Goal: Task Accomplishment & Management: Complete application form

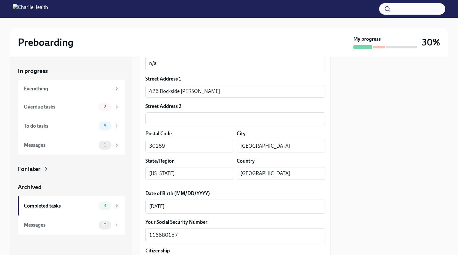
scroll to position [286, 0]
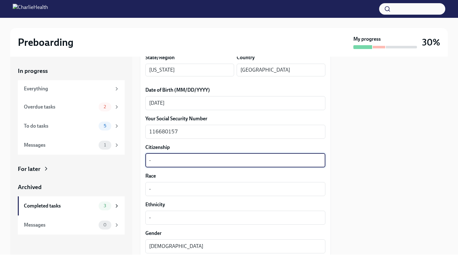
click at [162, 160] on textarea "-" at bounding box center [235, 160] width 172 height 8
type textarea "-"
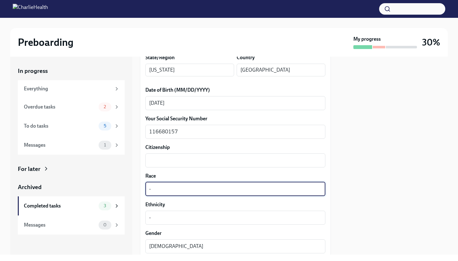
click at [163, 191] on textarea "-" at bounding box center [235, 189] width 172 height 8
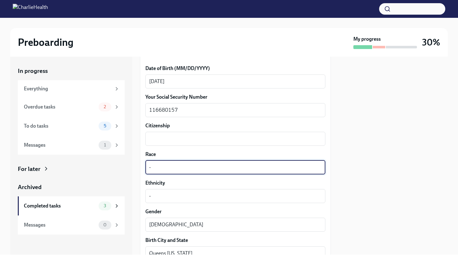
scroll to position [310, 0]
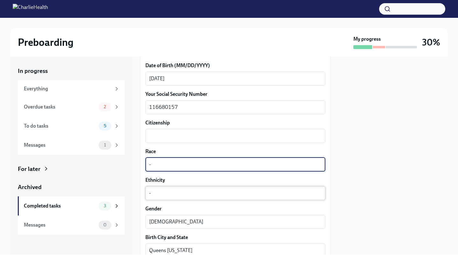
click at [165, 195] on textarea "-" at bounding box center [235, 193] width 172 height 8
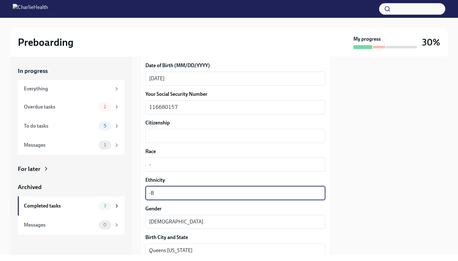
type textarea "-"
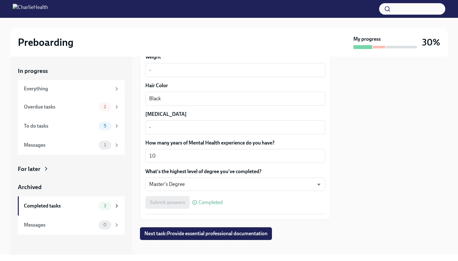
scroll to position [582, 0]
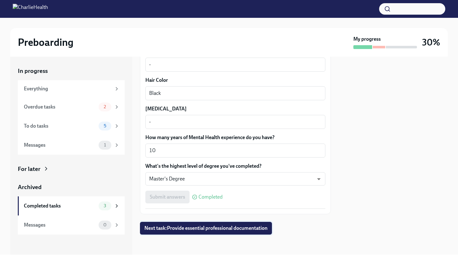
click at [181, 229] on span "Next task : Provide essential professional documentation" at bounding box center [205, 228] width 123 height 6
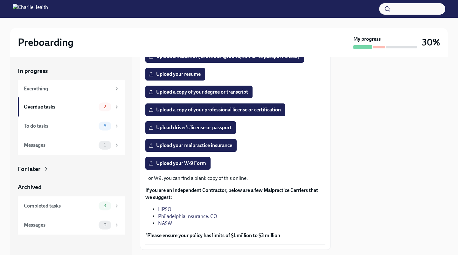
scroll to position [88, 0]
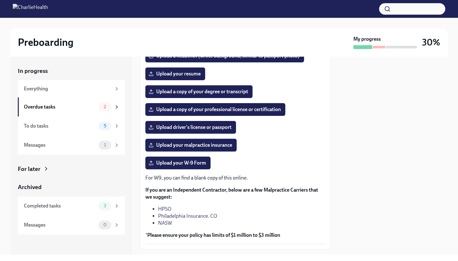
click at [211, 148] on span "Upload your malpractice insurance" at bounding box center [191, 145] width 82 height 6
click at [0, 0] on input "Upload your malpractice insurance" at bounding box center [0, 0] width 0 height 0
click at [184, 77] on span "Upload your resume" at bounding box center [175, 74] width 51 height 6
click at [0, 0] on input "Upload your resume" at bounding box center [0, 0] width 0 height 0
click at [215, 95] on span "Upload a copy of your degree or transcript" at bounding box center [199, 91] width 98 height 6
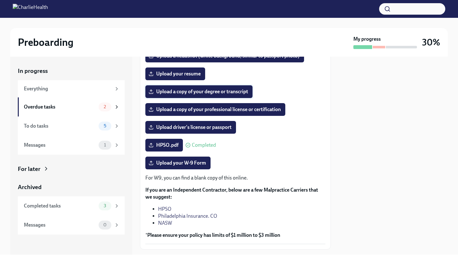
click at [0, 0] on input "Upload a copy of your degree or transcript" at bounding box center [0, 0] width 0 height 0
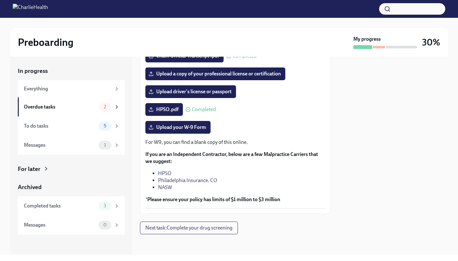
scroll to position [133, 0]
click at [192, 127] on span "Upload your W-9 Form" at bounding box center [178, 127] width 56 height 6
click at [0, 0] on input "Upload your W-9 Form" at bounding box center [0, 0] width 0 height 0
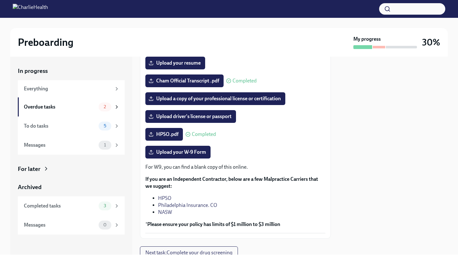
scroll to position [102, 0]
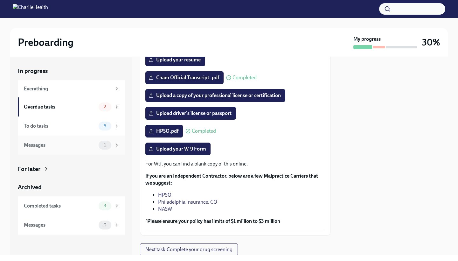
click at [117, 147] on icon at bounding box center [117, 145] width 6 height 6
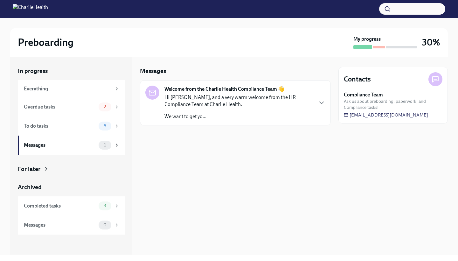
click at [238, 108] on div "Hi [PERSON_NAME], and a very warm welcome from the HR Compliance Team at Charli…" at bounding box center [238, 107] width 148 height 26
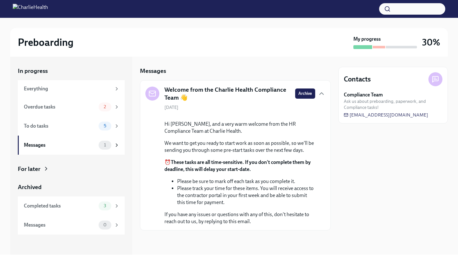
scroll to position [29, 0]
click at [78, 123] on div "To do tasks" at bounding box center [60, 125] width 72 height 7
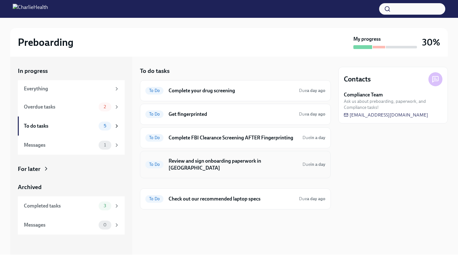
click at [177, 159] on h6 "Review and sign onboarding paperwork in [GEOGRAPHIC_DATA]" at bounding box center [232, 164] width 129 height 14
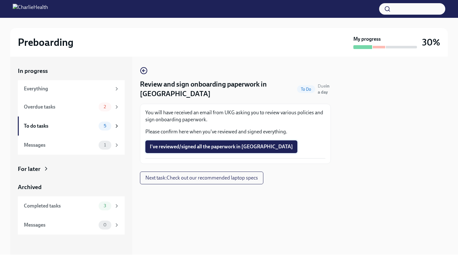
click at [194, 143] on span "I've reviewed/signed all the paperwork in [GEOGRAPHIC_DATA]" at bounding box center [221, 146] width 143 height 6
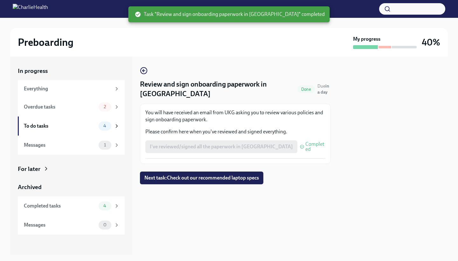
click at [168, 140] on div "I've reviewed/signed all the paperwork in [GEOGRAPHIC_DATA] Completed" at bounding box center [235, 146] width 180 height 13
click at [104, 125] on span "4" at bounding box center [104, 125] width 10 height 5
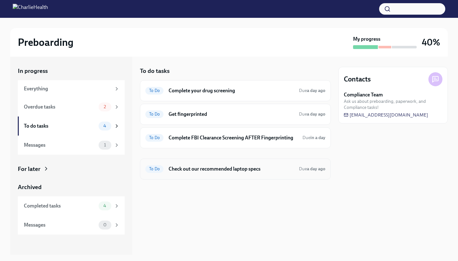
click at [213, 168] on h6 "Check out our recommended laptop specs" at bounding box center [230, 168] width 125 height 7
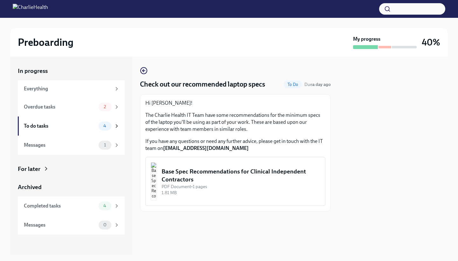
click at [214, 188] on div "PDF Document • 1 pages" at bounding box center [240, 186] width 158 height 6
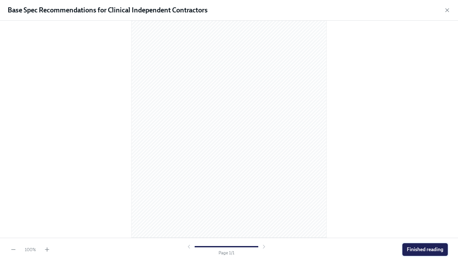
scroll to position [46, 0]
click at [408, 250] on span "Finished reading" at bounding box center [425, 249] width 37 height 6
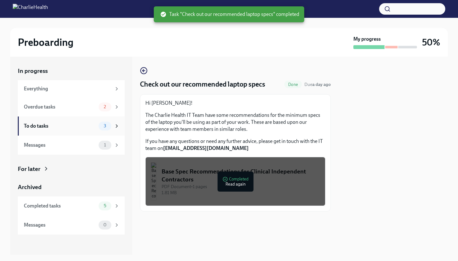
click at [101, 126] on span "3" at bounding box center [105, 125] width 10 height 5
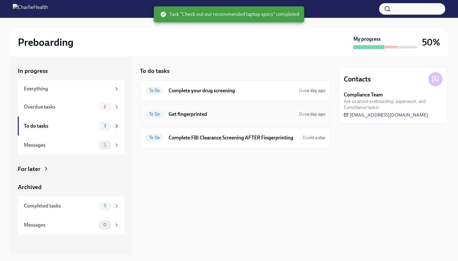
click at [291, 115] on h6 "Get fingerprinted" at bounding box center [230, 114] width 125 height 7
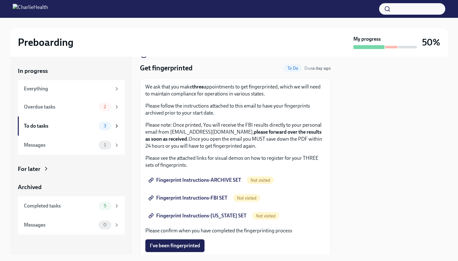
scroll to position [17, 0]
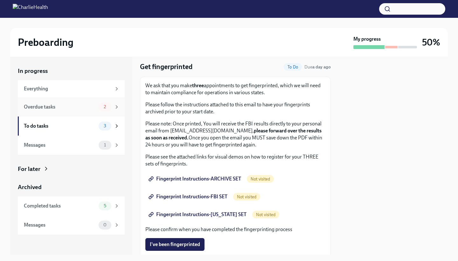
click at [108, 106] on span "2" at bounding box center [105, 106] width 10 height 5
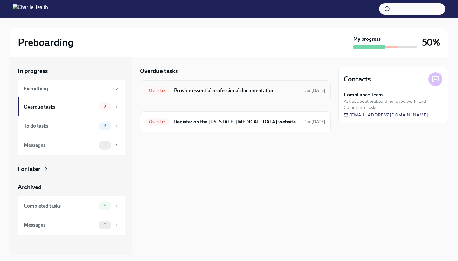
click at [187, 95] on div "Overdue Provide essential professional documentation Due [DATE]" at bounding box center [235, 90] width 191 height 21
click at [221, 89] on h6 "Provide essential professional documentation" at bounding box center [236, 90] width 124 height 7
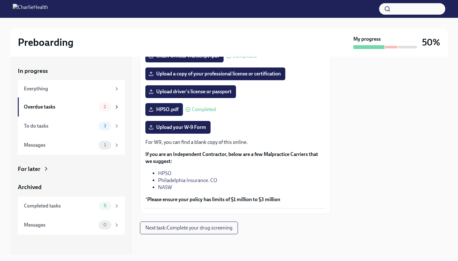
scroll to position [133, 0]
click at [118, 86] on icon at bounding box center [117, 89] width 6 height 6
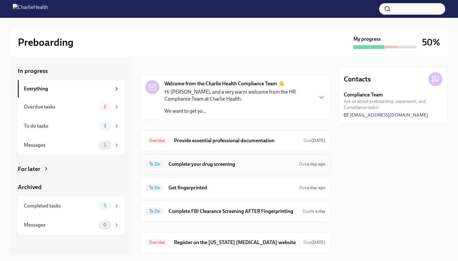
scroll to position [10, 0]
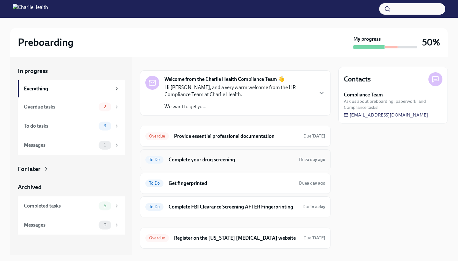
click at [241, 157] on h6 "Complete your drug screening" at bounding box center [230, 159] width 125 height 7
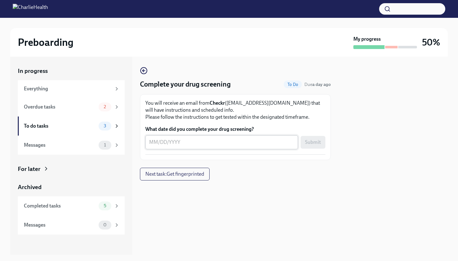
click at [174, 146] on div "x ​" at bounding box center [221, 142] width 153 height 14
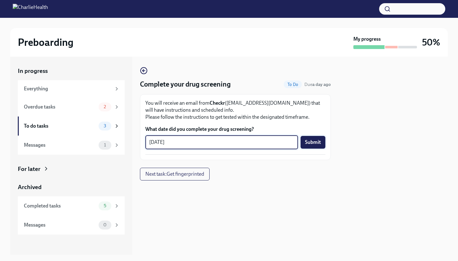
type textarea "[DATE]"
click at [309, 144] on span "Submit" at bounding box center [313, 142] width 16 height 6
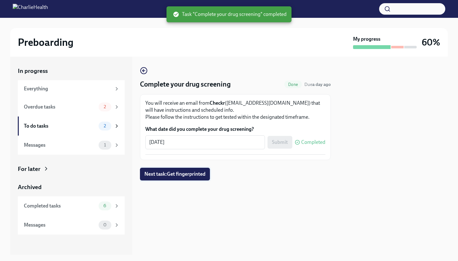
click at [185, 172] on span "Next task : Get fingerprinted" at bounding box center [174, 174] width 61 height 6
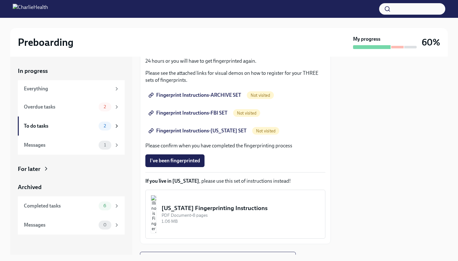
scroll to position [101, 0]
click at [180, 91] on link "Fingerprint Instructions-ARCHIVE SET" at bounding box center [195, 95] width 100 height 13
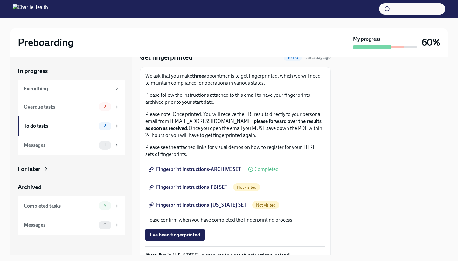
scroll to position [30, 0]
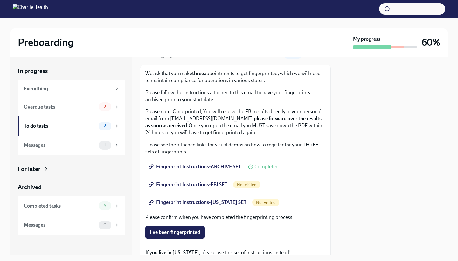
click at [232, 183] on link "Fingerprint Instructions-FBI SET" at bounding box center [188, 184] width 86 height 13
click at [263, 199] on div "Not visited" at bounding box center [265, 202] width 27 height 8
click at [223, 203] on span "Fingerprint Instructions-[US_STATE] SET" at bounding box center [198, 202] width 97 height 6
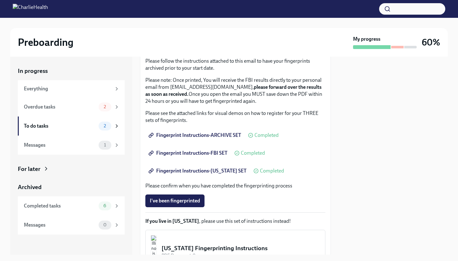
scroll to position [58, 0]
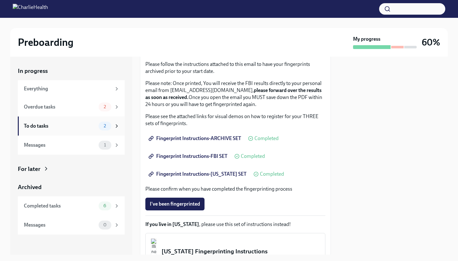
click at [95, 128] on div "To do tasks" at bounding box center [60, 125] width 72 height 7
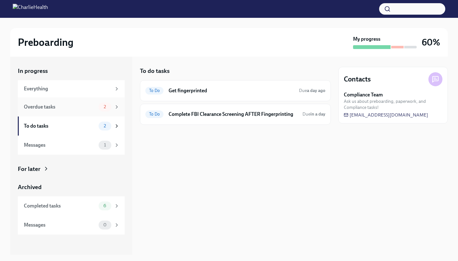
click at [119, 104] on icon at bounding box center [117, 107] width 6 height 6
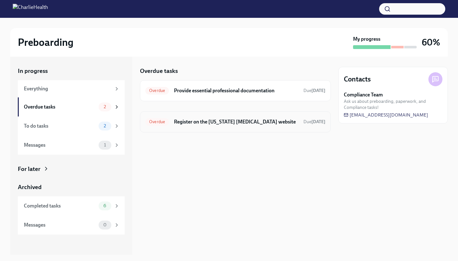
click at [189, 124] on h6 "Register on the [US_STATE] [MEDICAL_DATA] website" at bounding box center [236, 121] width 124 height 7
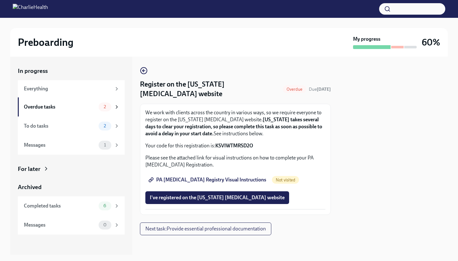
click at [255, 145] on p "Your code for this registration is: KSVIWTMRSD2O" at bounding box center [235, 145] width 180 height 7
drag, startPoint x: 255, startPoint y: 144, endPoint x: 216, endPoint y: 145, distance: 38.5
click at [216, 146] on p "Your code for this registration is: KSVIWTMRSD2O" at bounding box center [235, 145] width 180 height 7
click at [216, 145] on strong "KSVIWTMRSD2O" at bounding box center [234, 145] width 38 height 6
drag, startPoint x: 215, startPoint y: 144, endPoint x: 255, endPoint y: 142, distance: 39.8
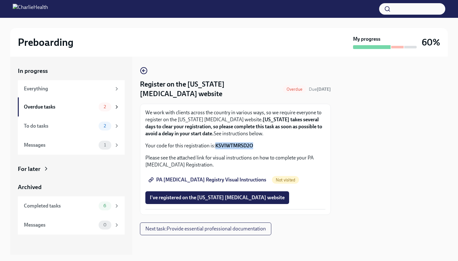
click at [256, 143] on p "Your code for this registration is: KSVIWTMRSD2O" at bounding box center [235, 145] width 180 height 7
copy strong "KSVIWTMRSD2O"
click at [222, 181] on span "PA [MEDICAL_DATA] Registry Visual Instructions" at bounding box center [208, 179] width 116 height 6
click at [117, 109] on icon at bounding box center [117, 107] width 6 height 6
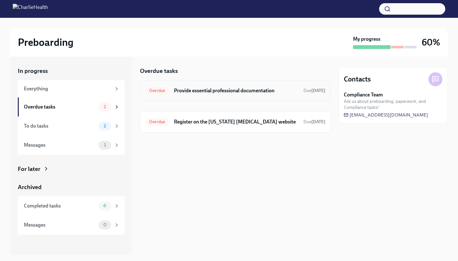
click at [234, 91] on h6 "Provide essential professional documentation" at bounding box center [236, 90] width 124 height 7
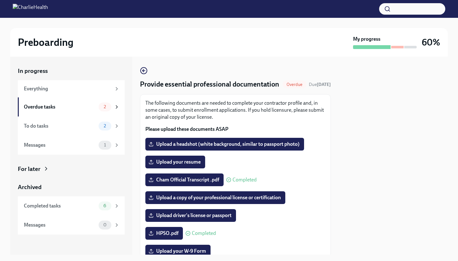
click at [364, 45] on div "My progress" at bounding box center [385, 42] width 64 height 13
click at [48, 10] on img at bounding box center [30, 9] width 35 height 10
